Goal: Transaction & Acquisition: Download file/media

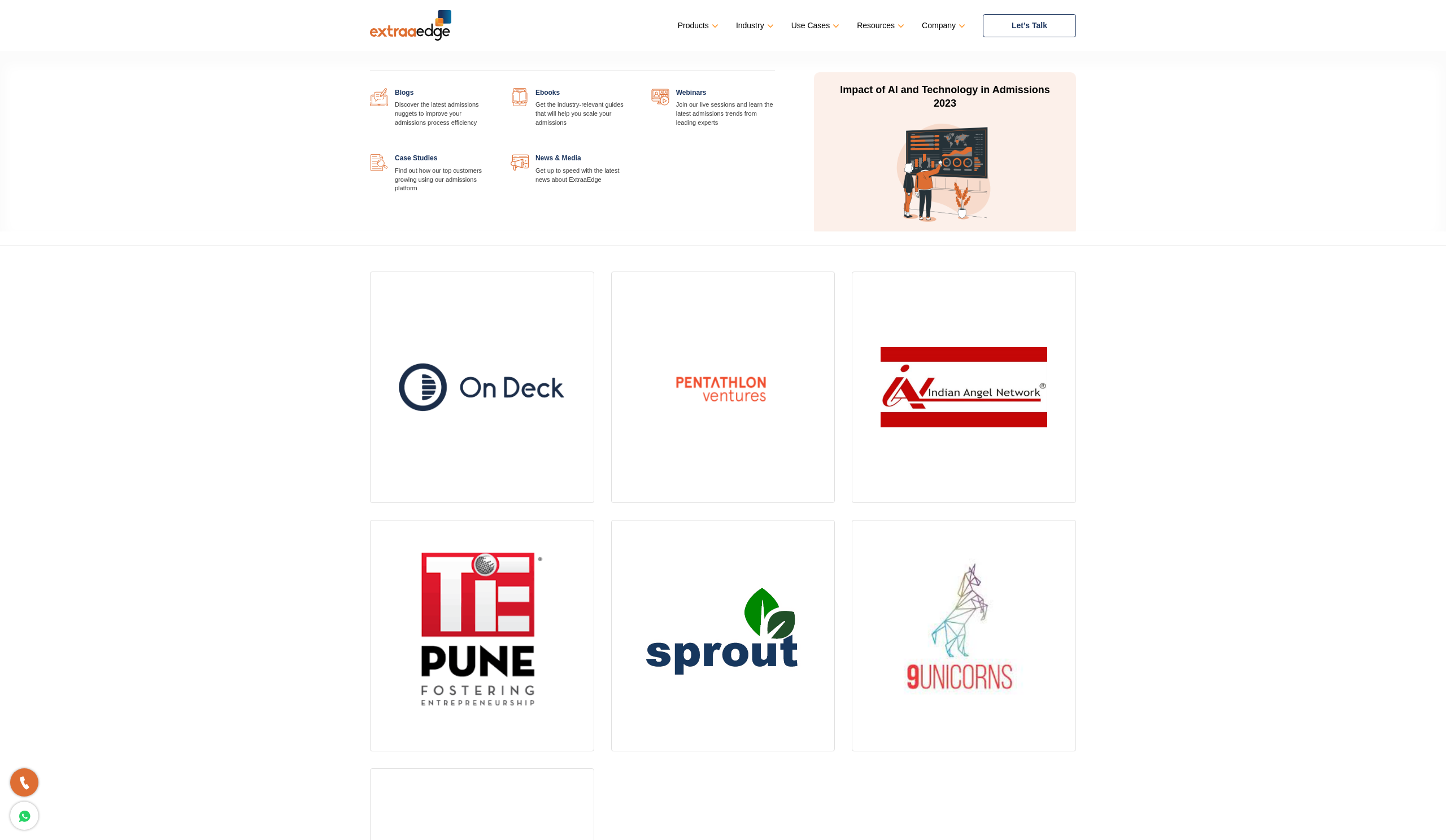
click at [634, 88] on link at bounding box center [634, 88] width 0 height 0
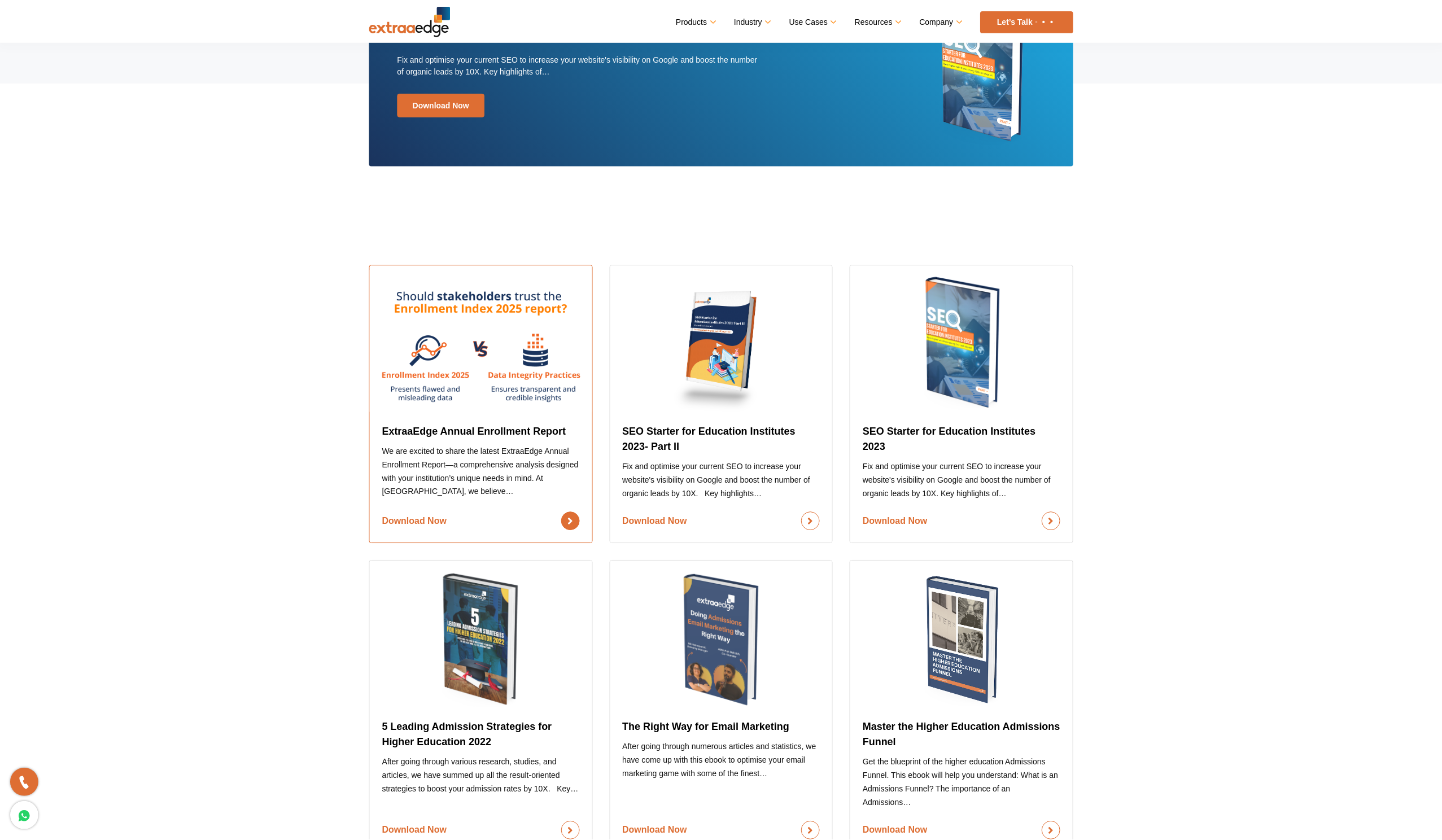
scroll to position [171, 0]
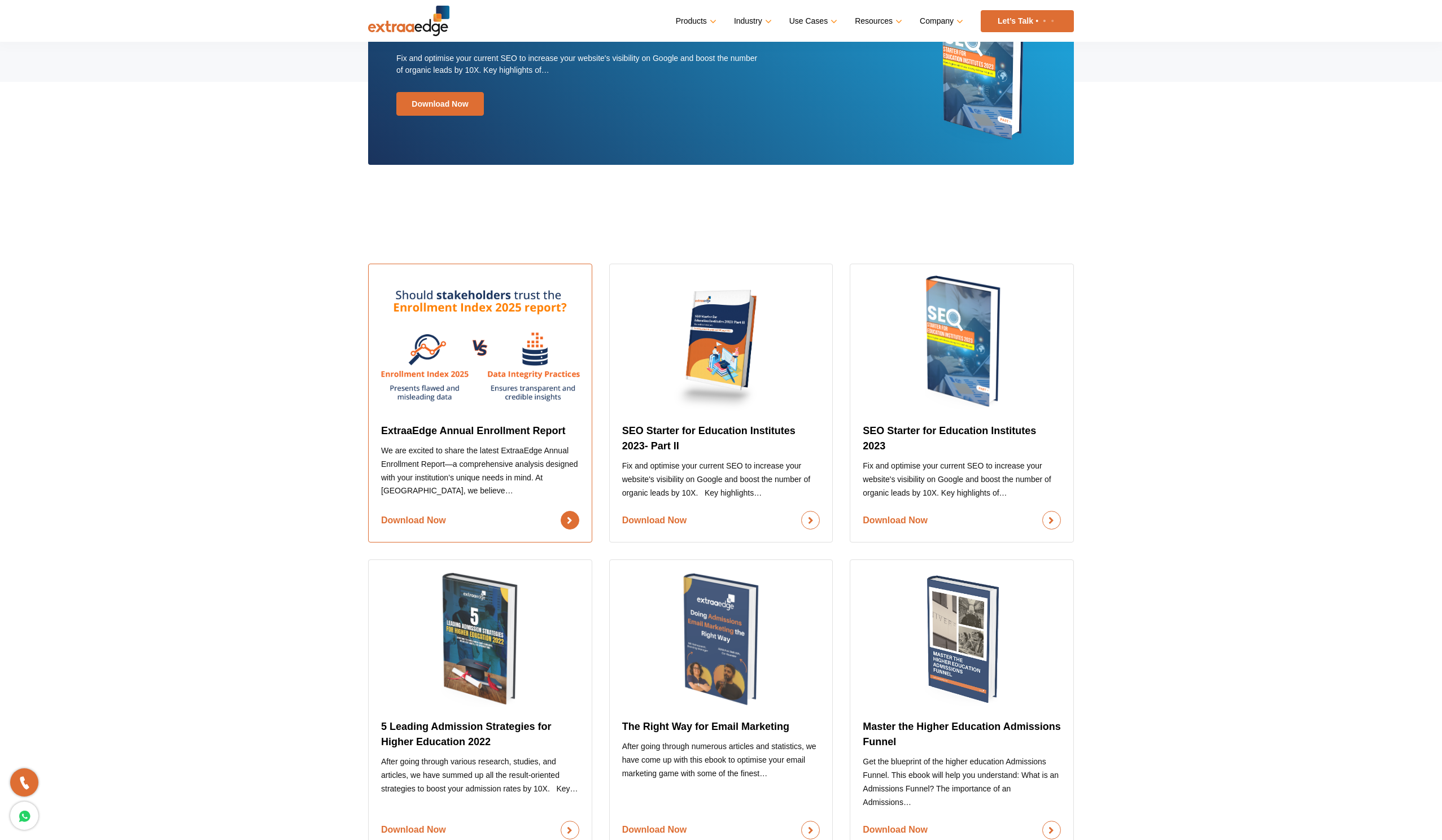
click at [438, 520] on link "Download Now" at bounding box center [480, 520] width 198 height 18
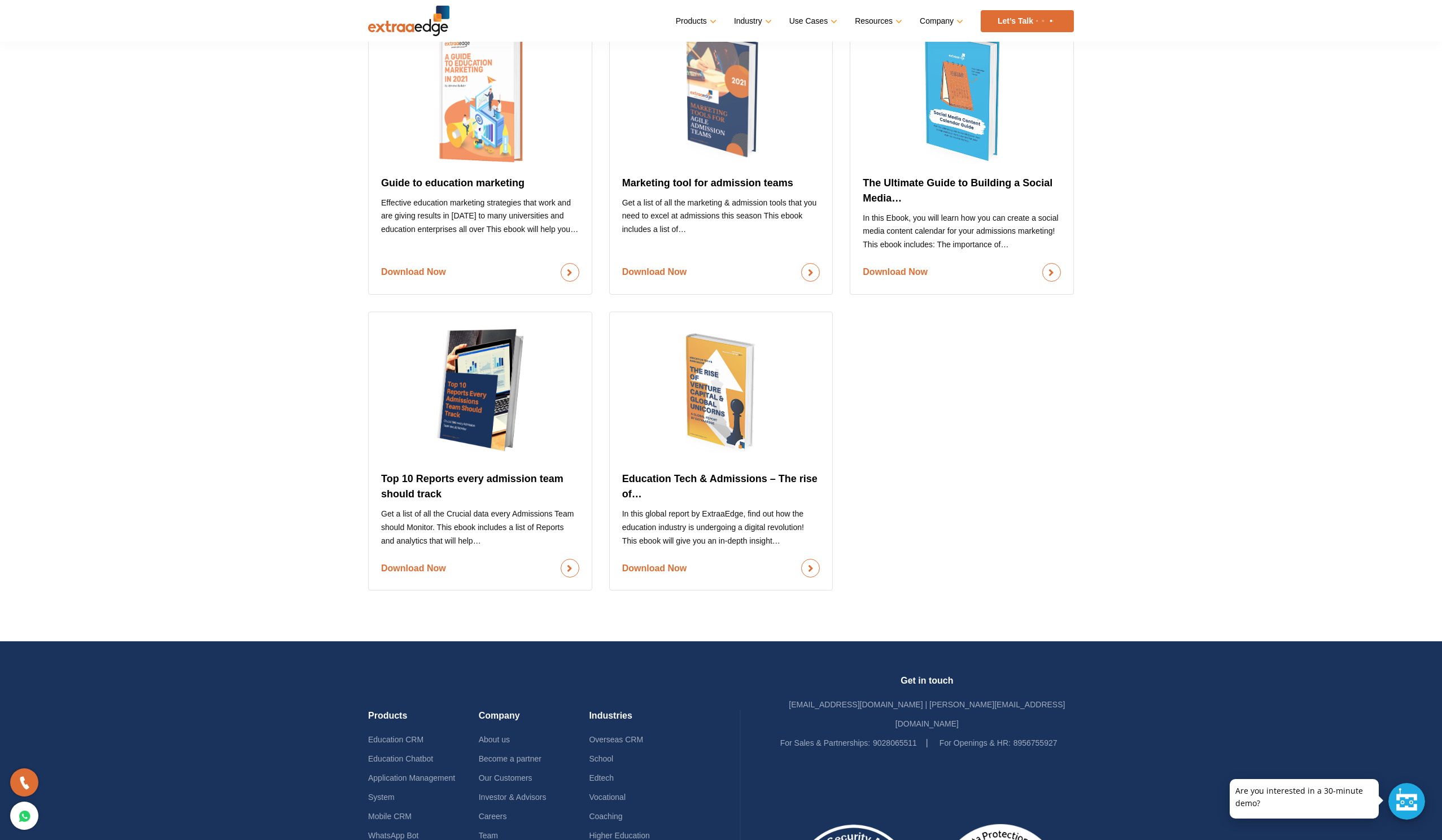
scroll to position [1026, 0]
